Goal: Complete application form

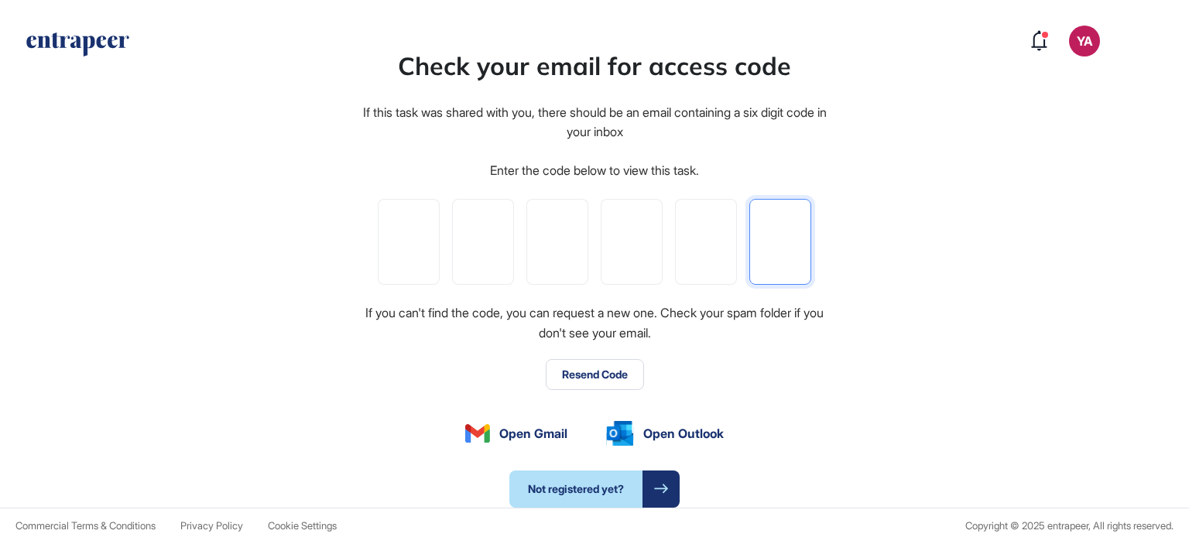
paste input "*"
type input "*"
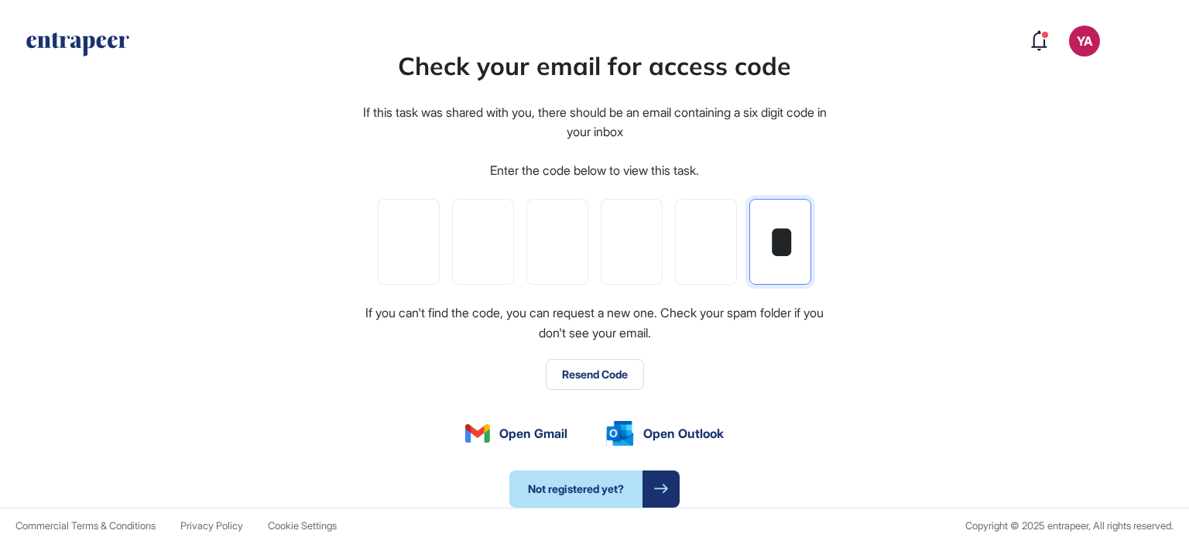
type input "*"
paste input "*"
type input "*"
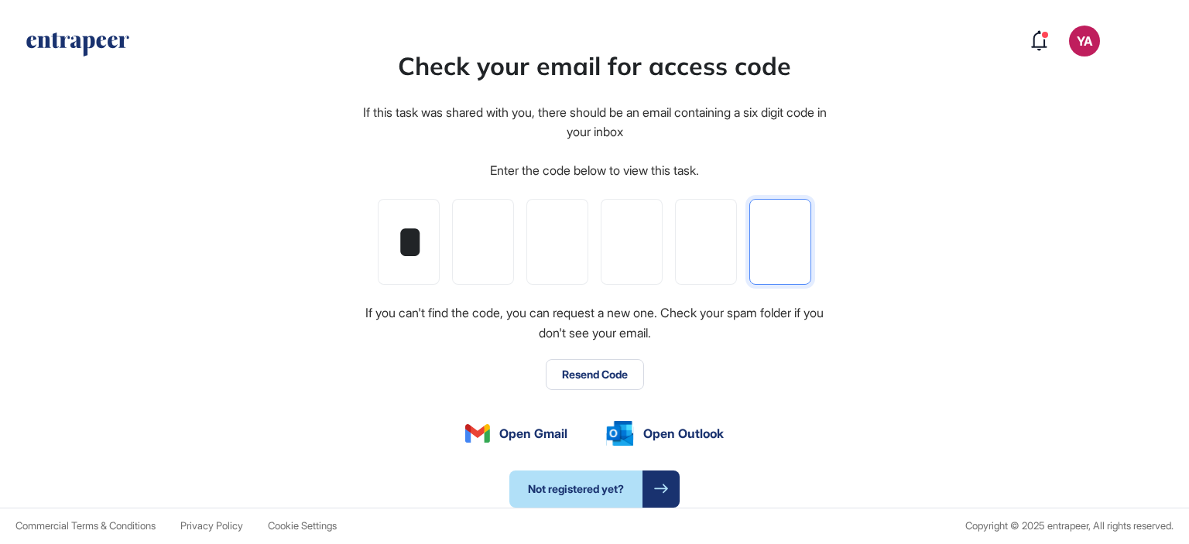
type input "*"
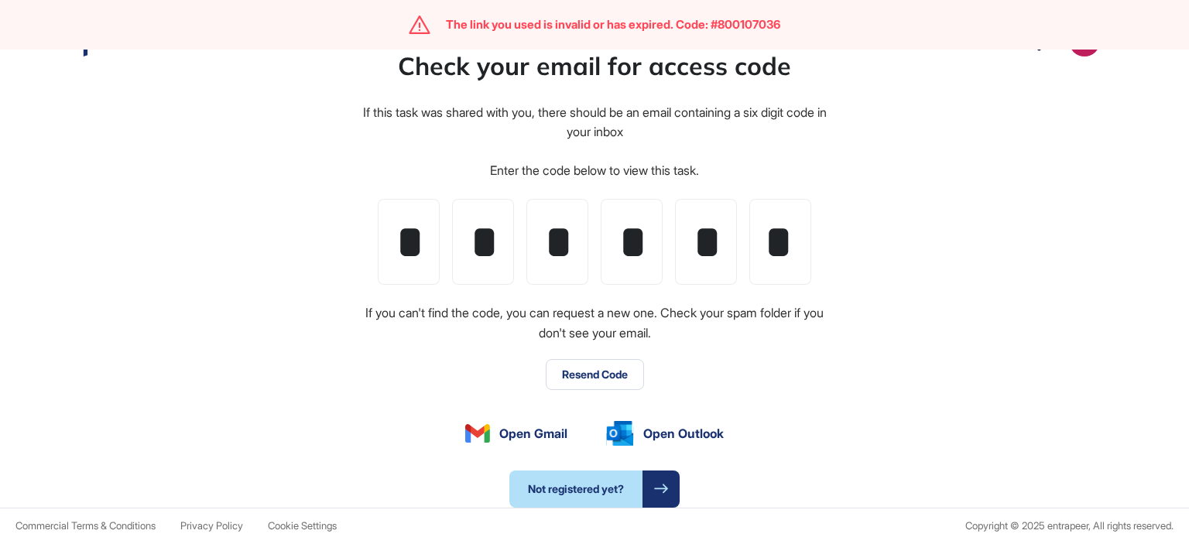
click at [865, 337] on div "Check your email for access code If this task was shared with you, there should…" at bounding box center [594, 276] width 1189 height 461
